Goal: Navigation & Orientation: Find specific page/section

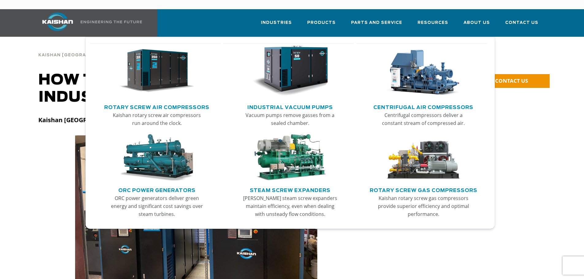
click at [164, 102] on link "Rotary Screw Air Compressors" at bounding box center [156, 106] width 105 height 9
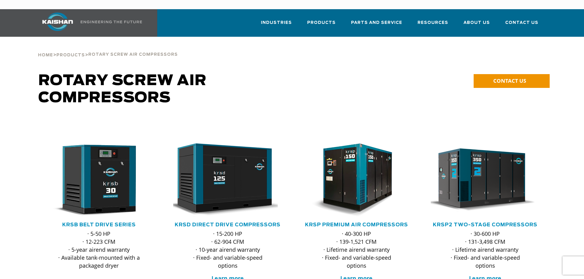
click at [58, 13] on img at bounding box center [58, 22] width 46 height 18
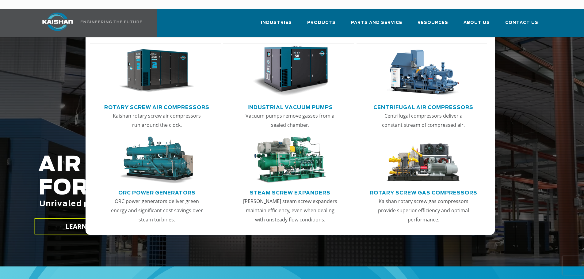
click at [161, 46] on img "Main menu" at bounding box center [156, 71] width 75 height 51
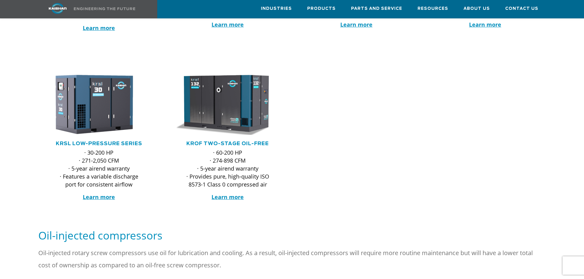
scroll to position [153, 0]
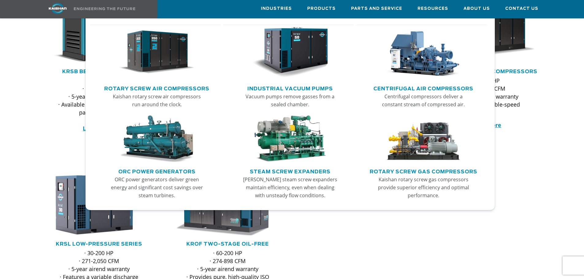
click at [429, 116] on img "Main menu" at bounding box center [423, 139] width 75 height 47
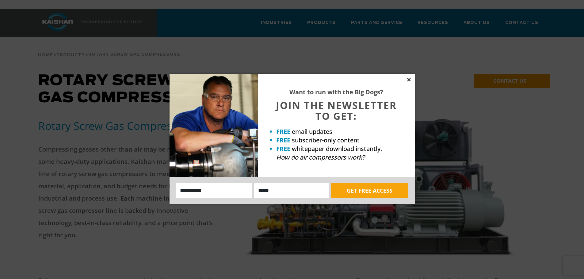
click at [409, 81] on icon at bounding box center [409, 80] width 6 height 6
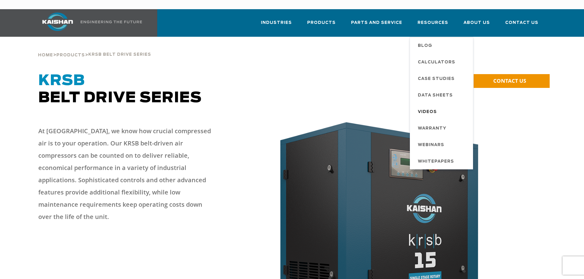
click at [429, 107] on span "Videos" at bounding box center [427, 112] width 19 height 10
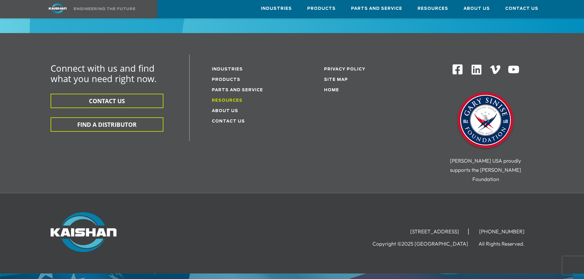
scroll to position [1927, 0]
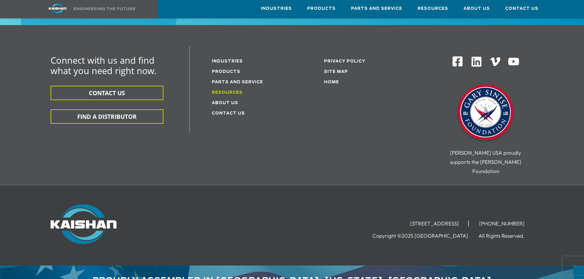
click at [219, 91] on link "Resources" at bounding box center [227, 93] width 31 height 4
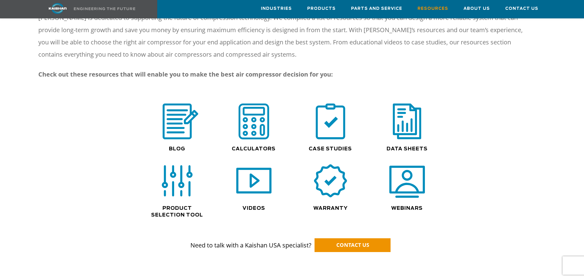
scroll to position [368, 0]
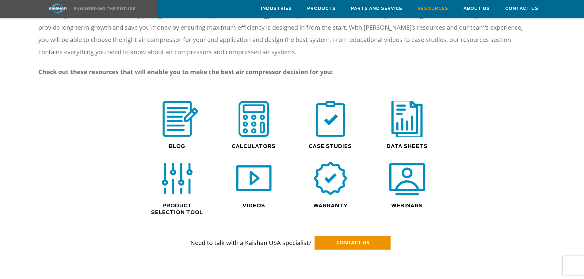
click at [418, 106] on img at bounding box center [407, 119] width 39 height 40
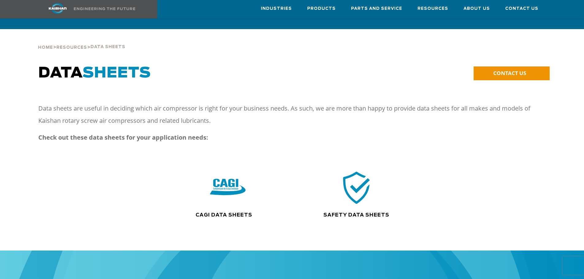
scroll to position [6, 0]
